Goal: Task Accomplishment & Management: Complete application form

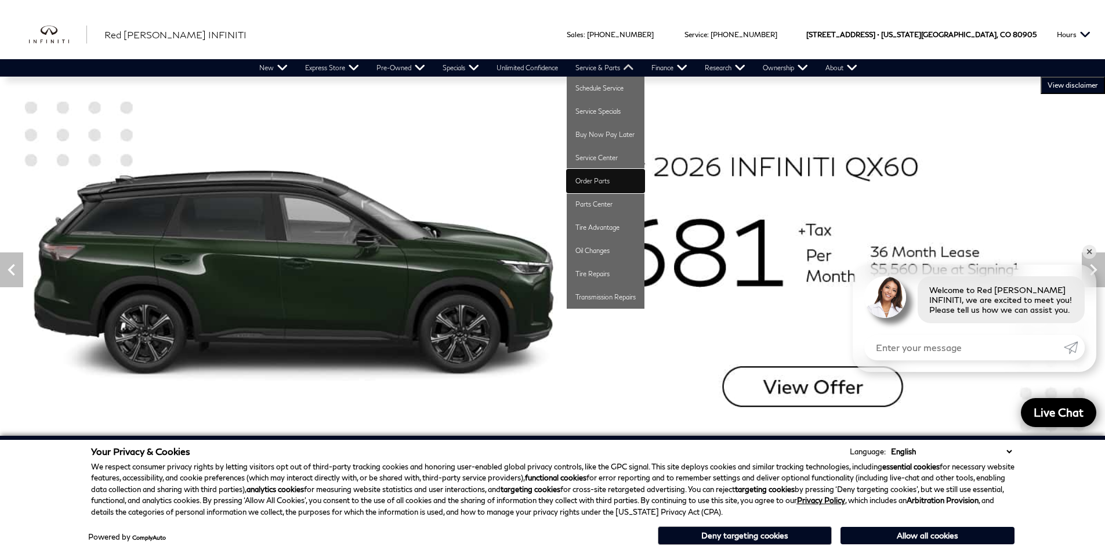
click at [598, 180] on link "Order Parts" at bounding box center [606, 180] width 78 height 23
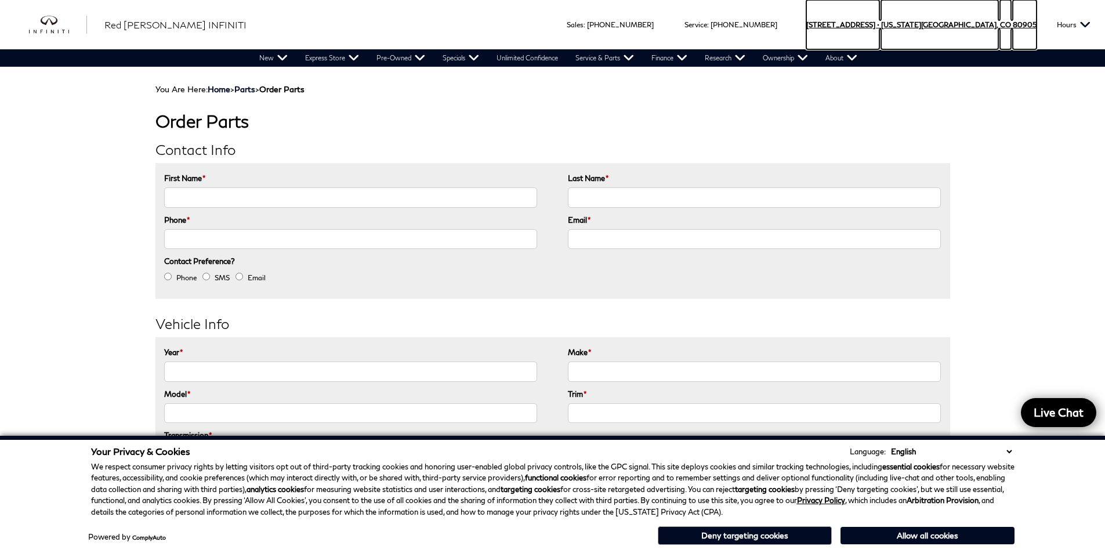
click at [879, 23] on span "[STREET_ADDRESS] •" at bounding box center [842, 24] width 73 height 49
